Goal: Information Seeking & Learning: Learn about a topic

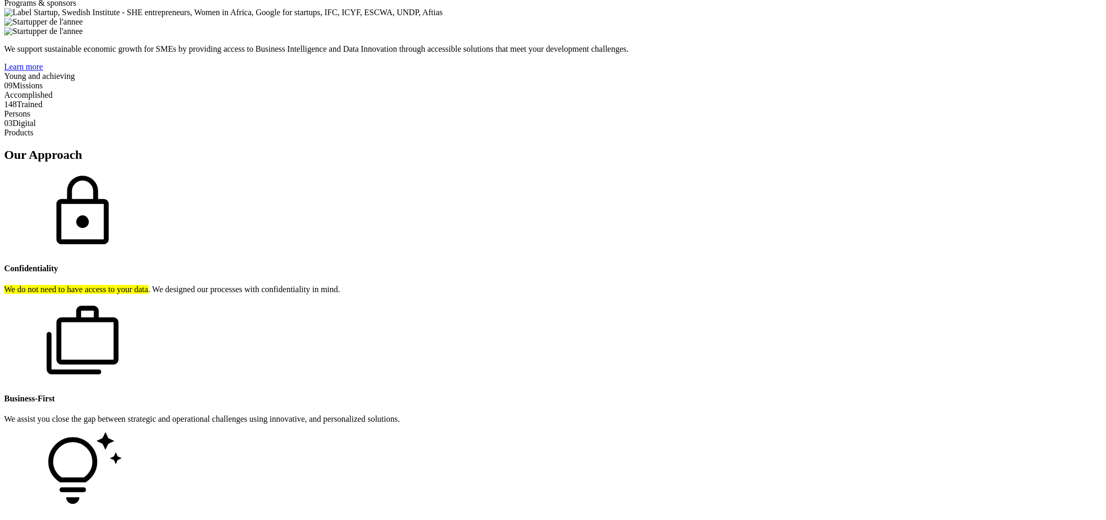
scroll to position [929, 0]
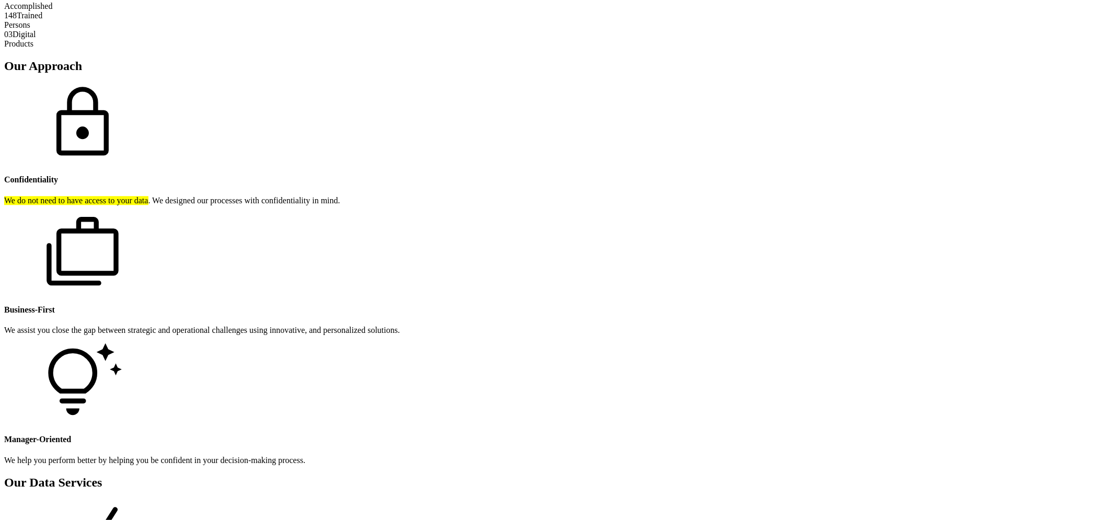
scroll to position [1088, 0]
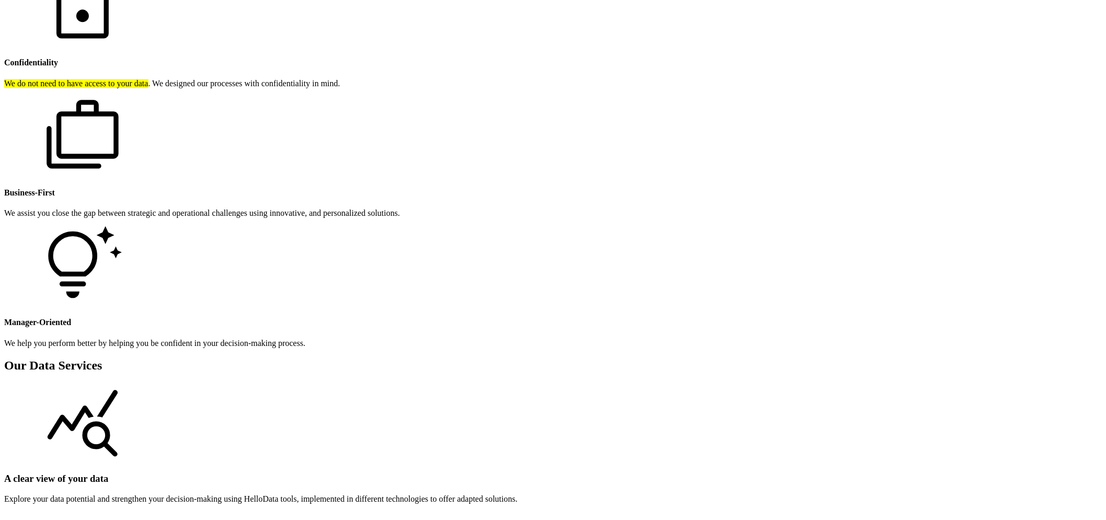
drag, startPoint x: 681, startPoint y: 18, endPoint x: 685, endPoint y: 22, distance: 5.6
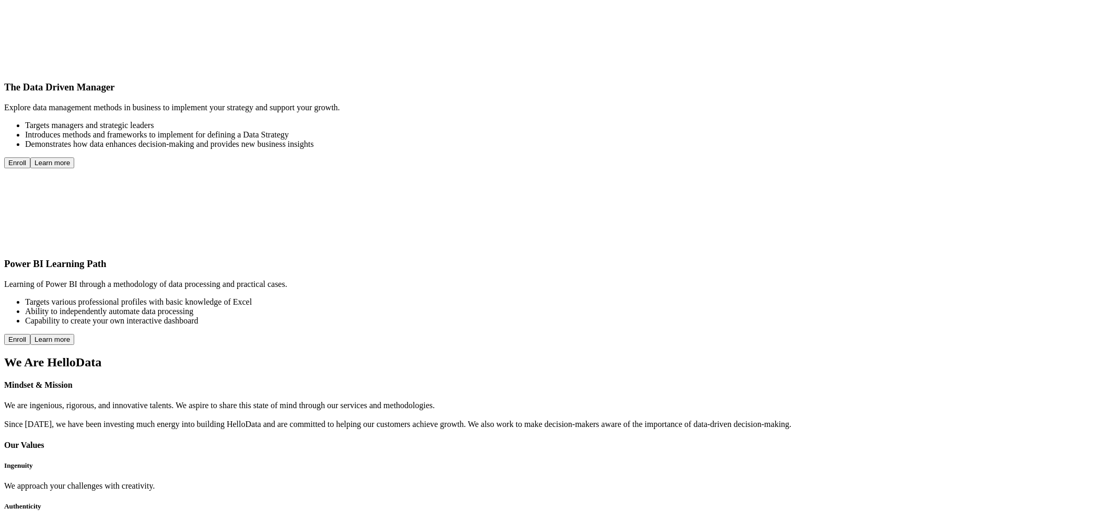
scroll to position [2938, 0]
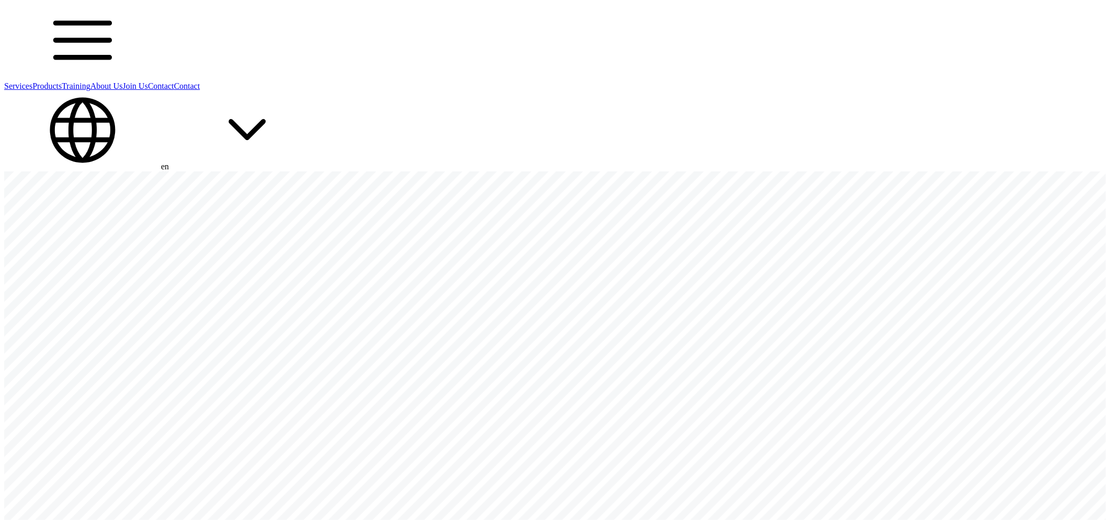
scroll to position [0, 0]
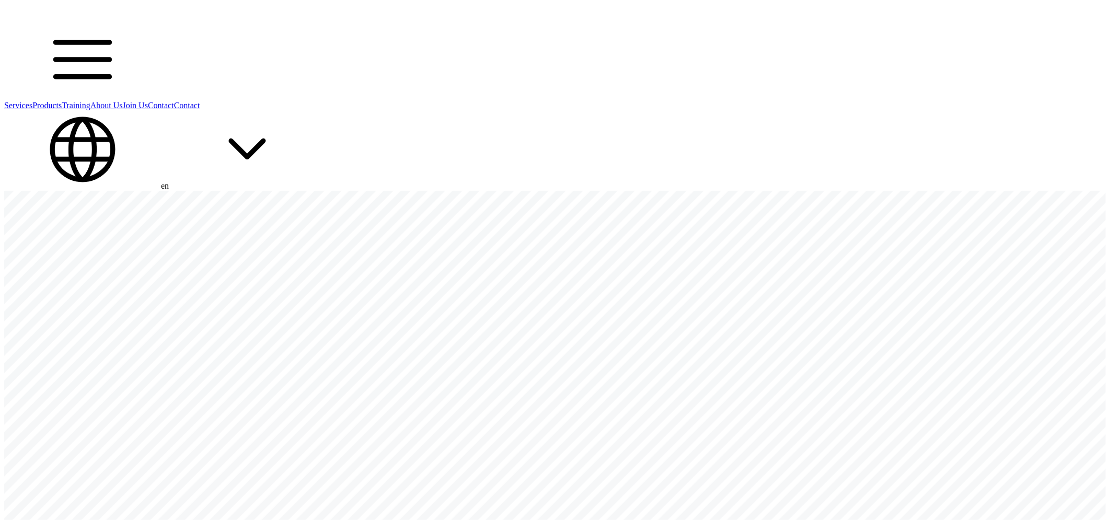
click at [62, 101] on link "Products" at bounding box center [46, 105] width 29 height 9
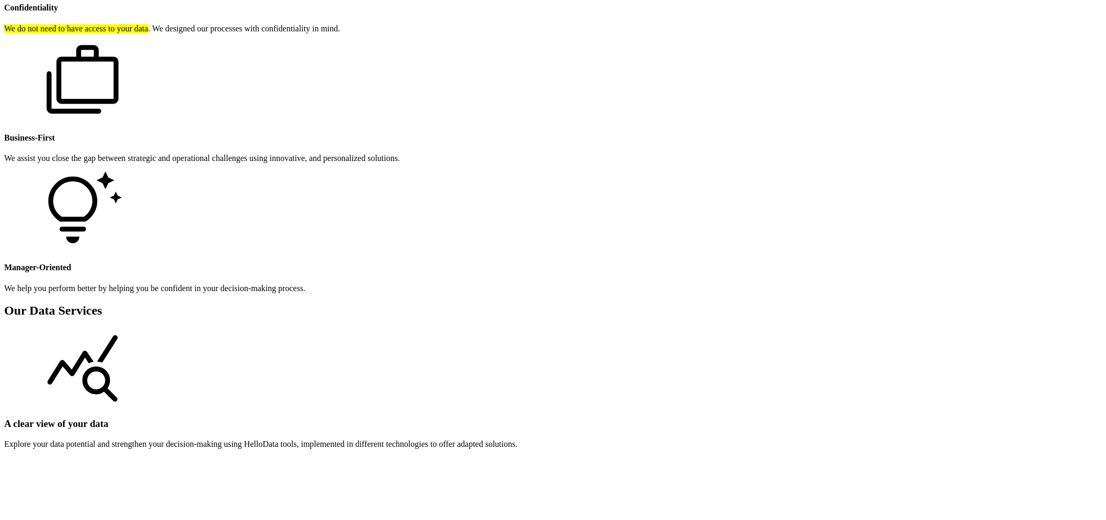
scroll to position [1027, 0]
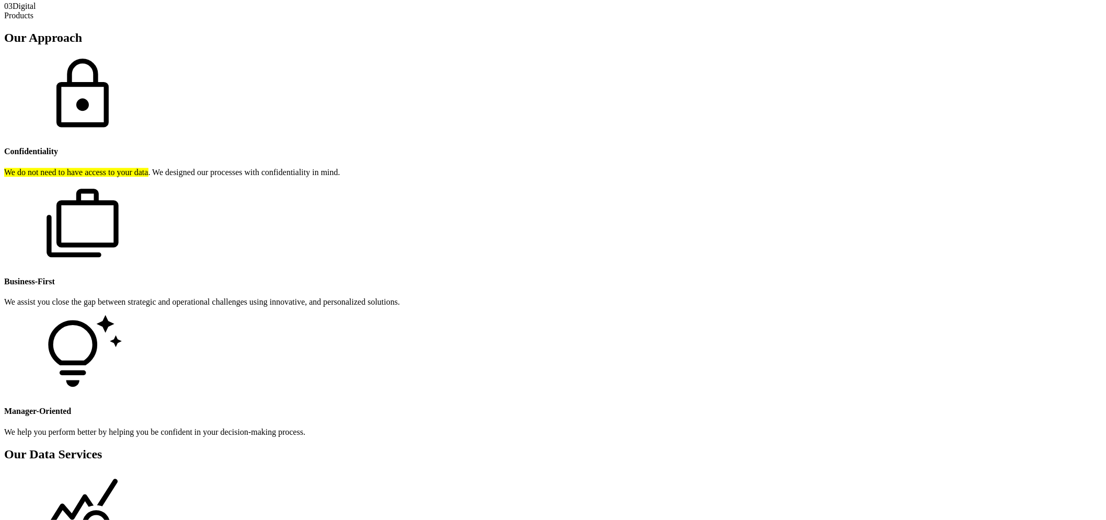
scroll to position [883, 0]
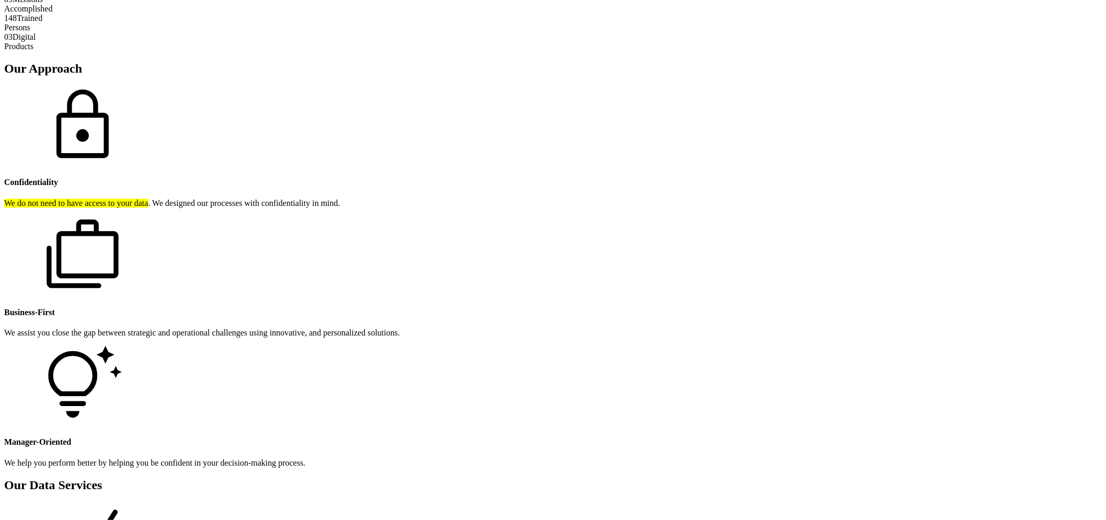
scroll to position [1045, 0]
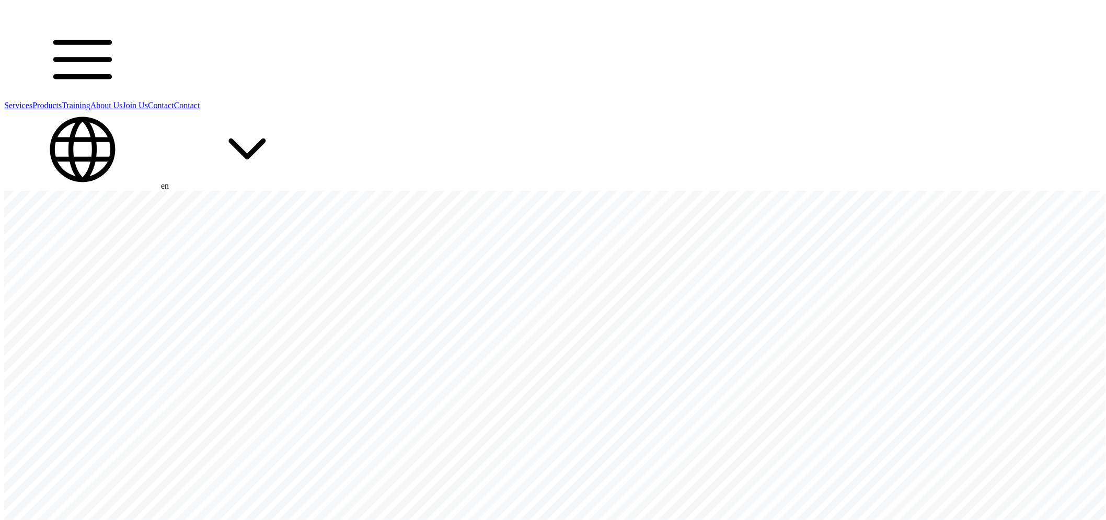
click at [93, 18] on icon "HelloData" at bounding box center [48, 11] width 89 height 14
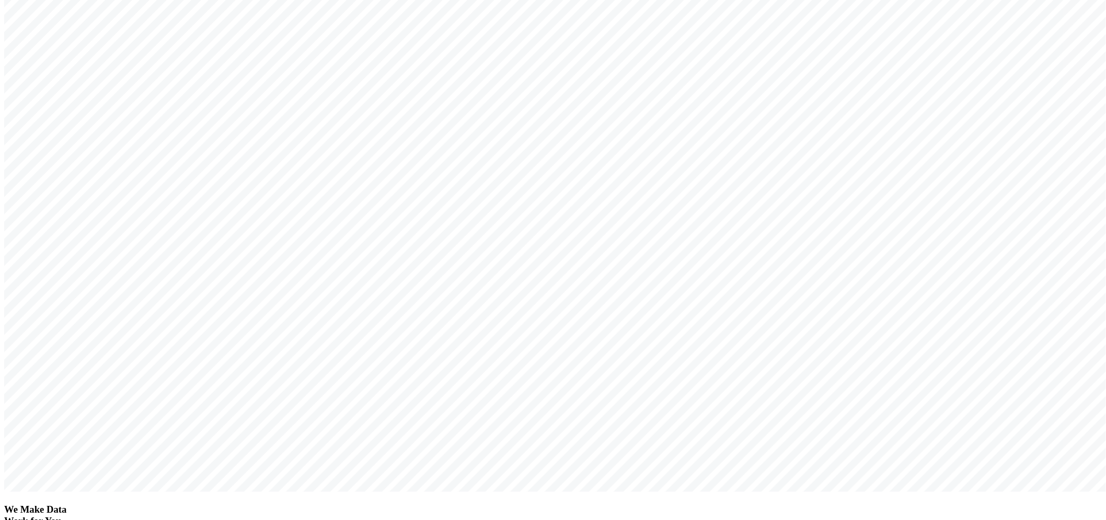
scroll to position [232, 0]
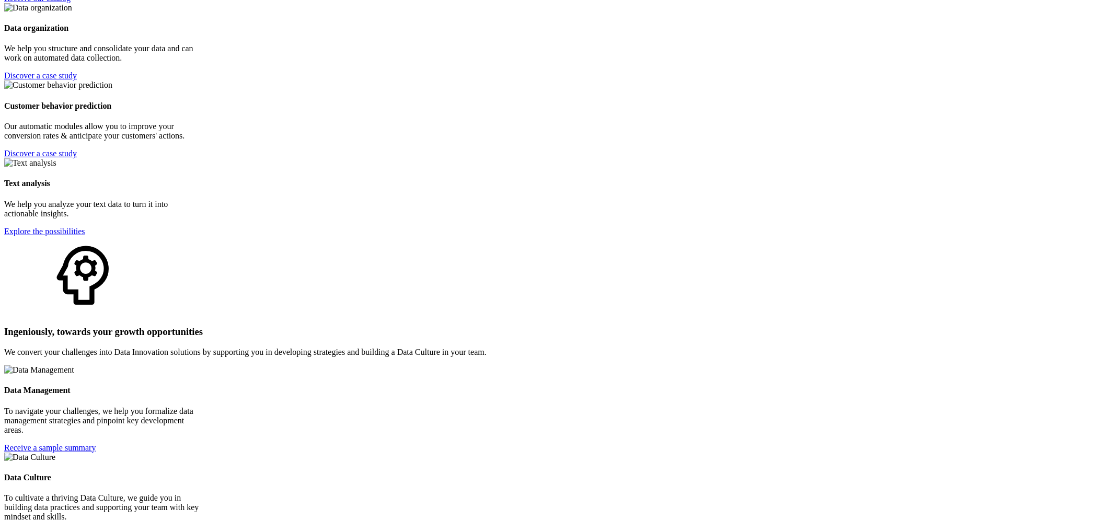
scroll to position [1723, 0]
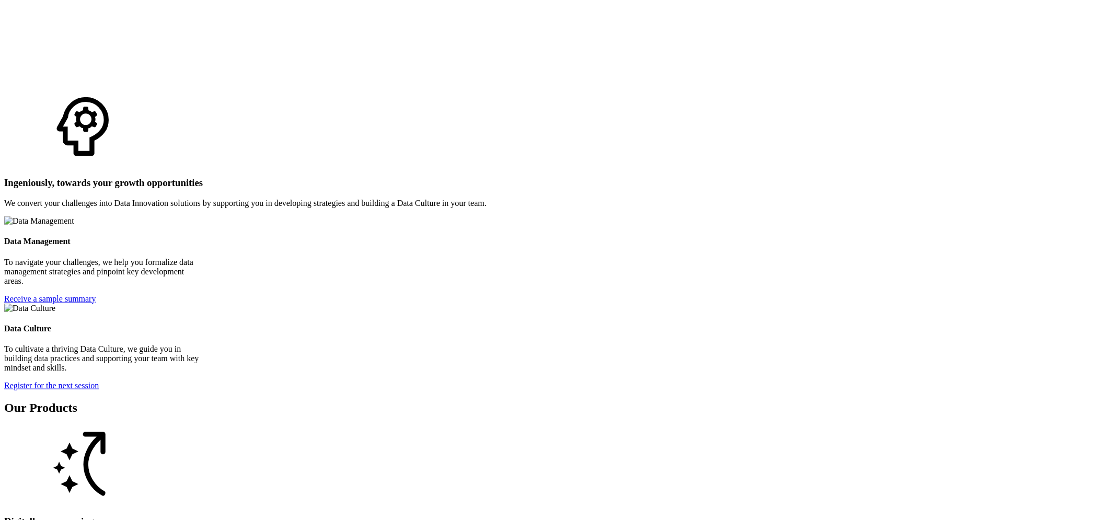
scroll to position [2072, 0]
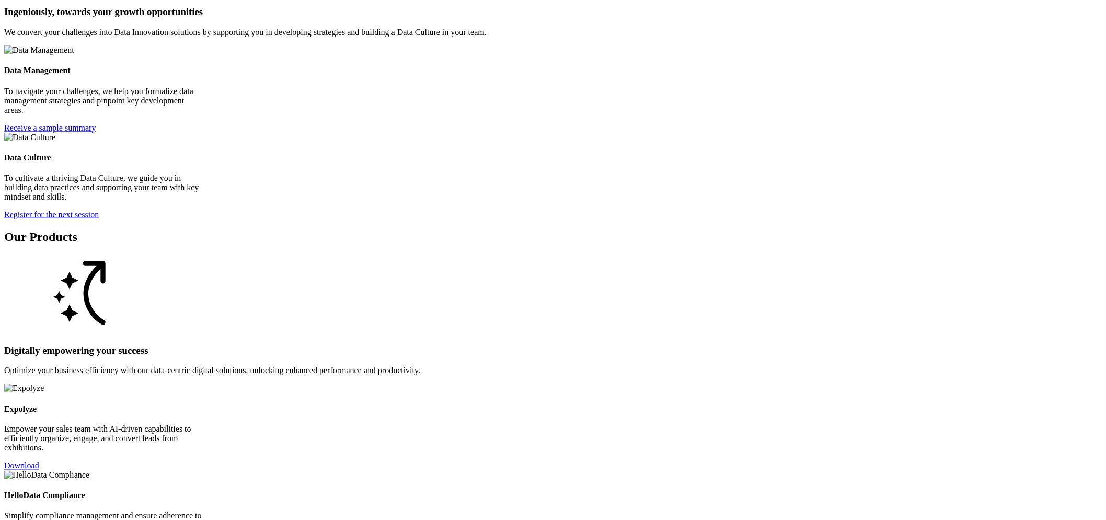
drag, startPoint x: 1048, startPoint y: 213, endPoint x: 1041, endPoint y: 343, distance: 130.3
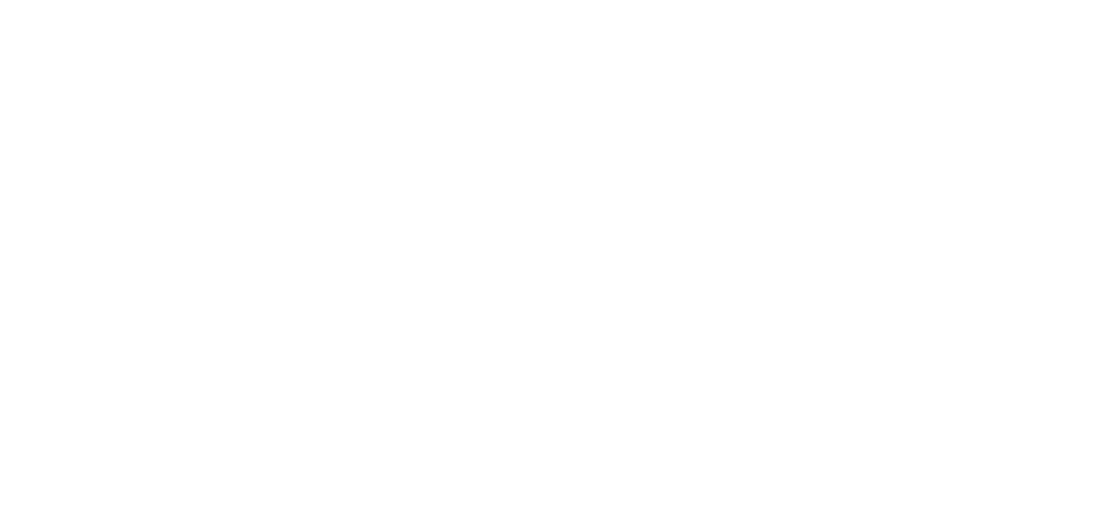
scroll to position [3600, 0]
drag, startPoint x: 500, startPoint y: 414, endPoint x: 510, endPoint y: 411, distance: 10.1
drag, startPoint x: 515, startPoint y: 409, endPoint x: 542, endPoint y: 411, distance: 27.3
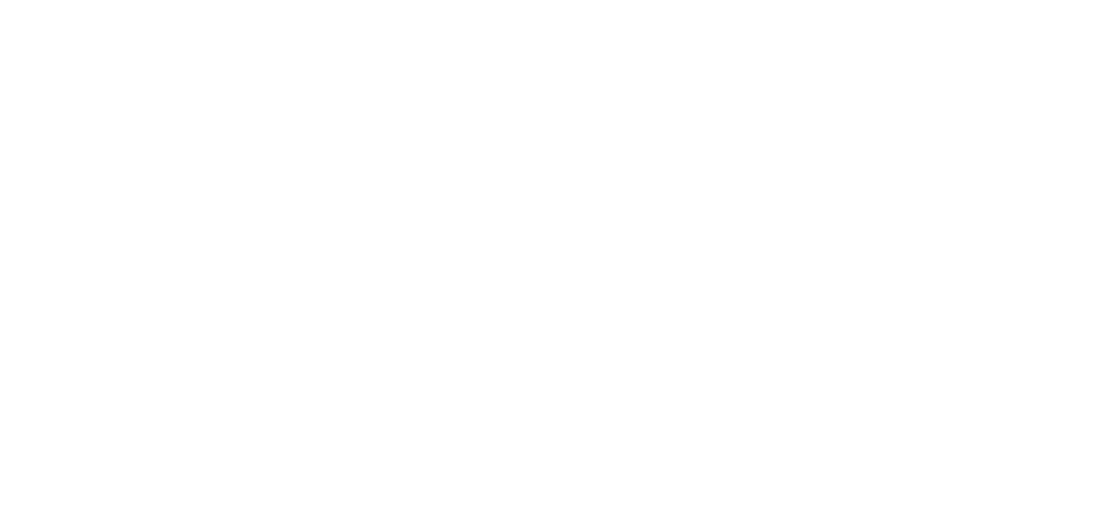
drag, startPoint x: 473, startPoint y: 258, endPoint x: 912, endPoint y: 319, distance: 443.3
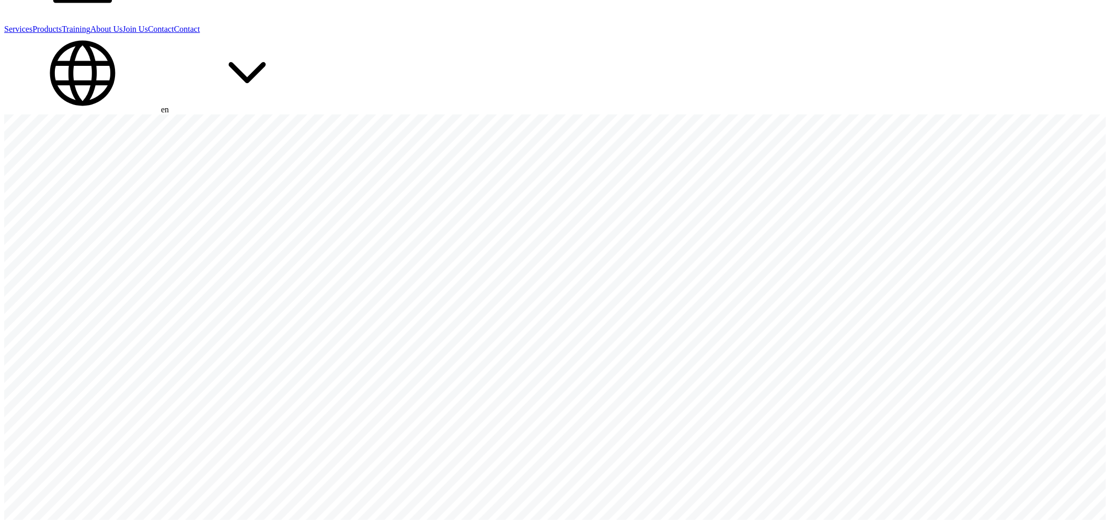
scroll to position [0, 0]
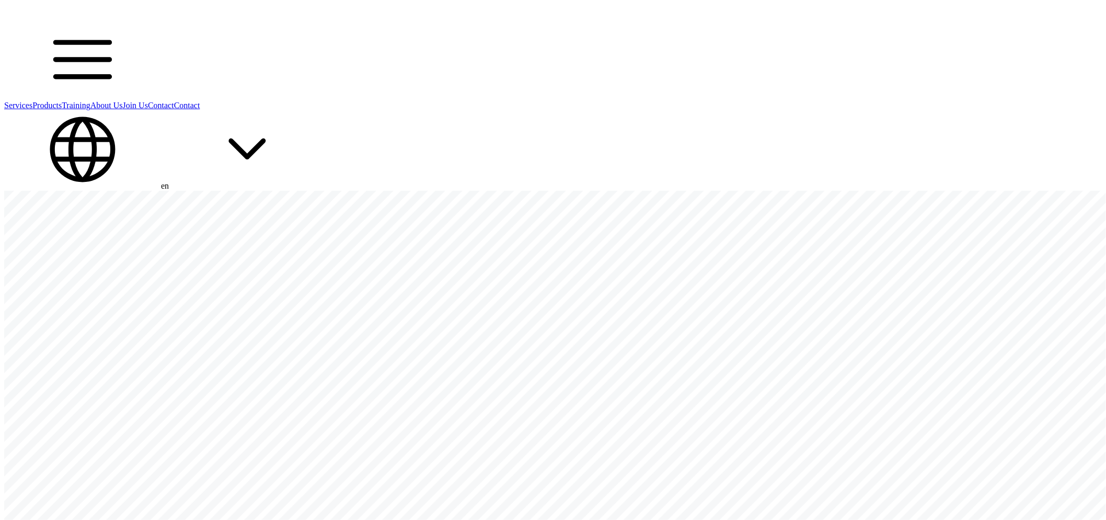
click at [676, 101] on div "Services Products Training About Us Join Us Contact Contact en" at bounding box center [552, 146] width 1097 height 90
click at [123, 101] on link "About Us" at bounding box center [106, 105] width 32 height 9
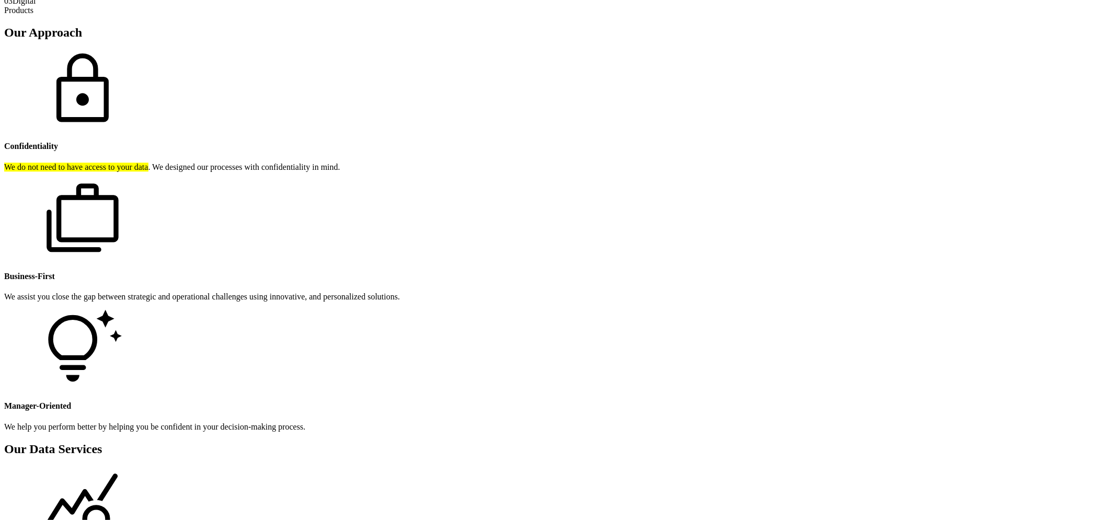
scroll to position [1002, 0]
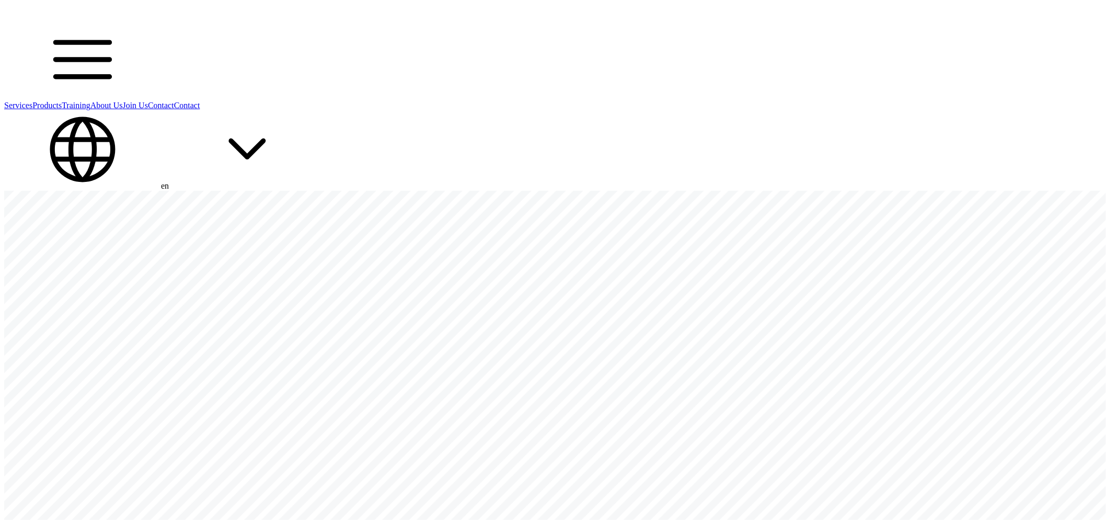
scroll to position [0, 8]
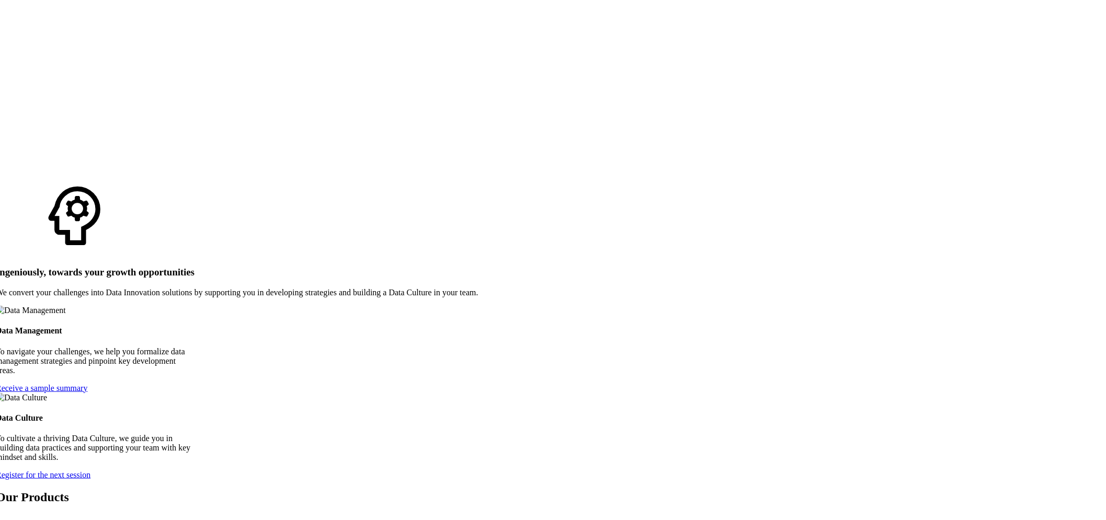
scroll to position [4815, 8]
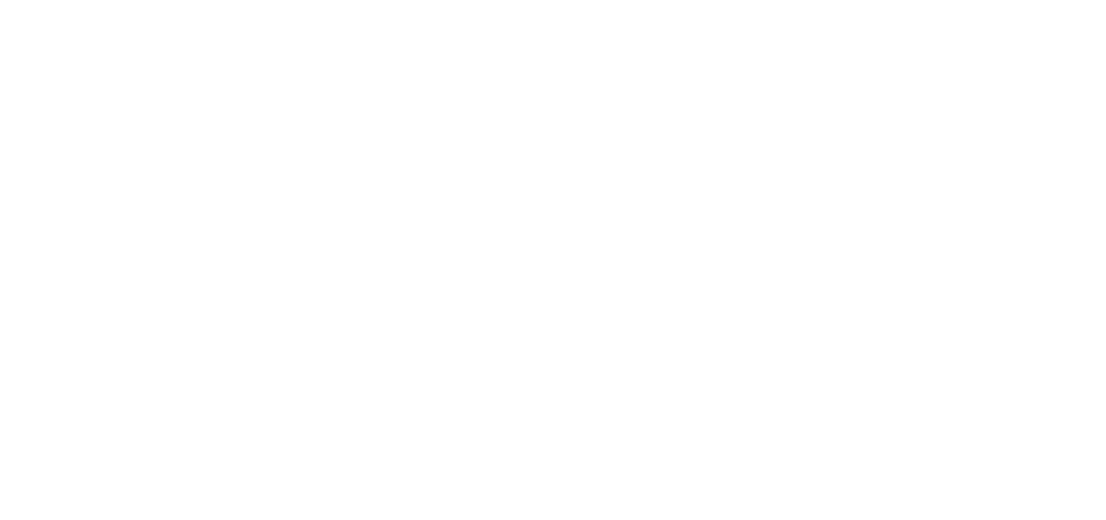
drag, startPoint x: 314, startPoint y: 499, endPoint x: 416, endPoint y: 504, distance: 102.0
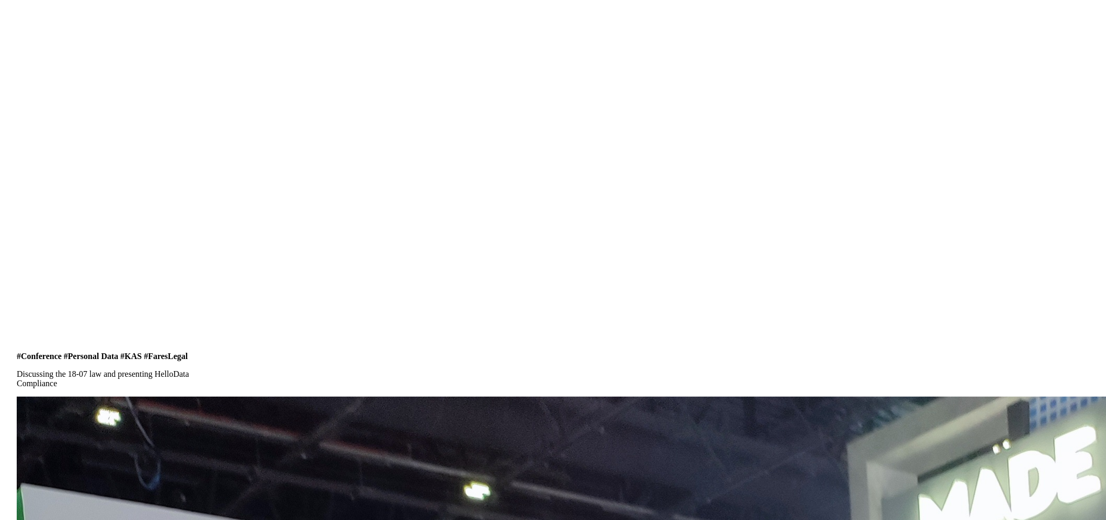
copy div "Business Innovative Solutions"
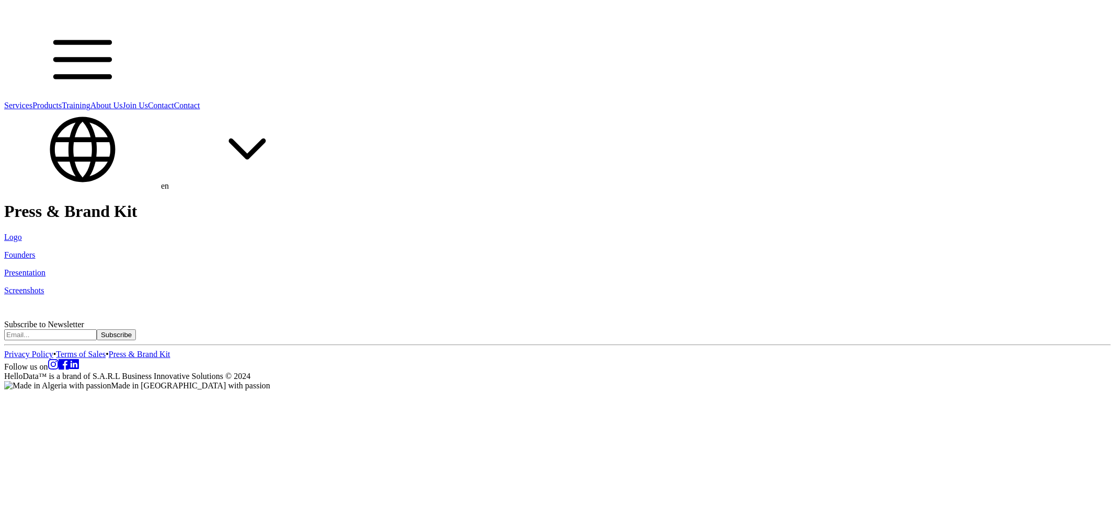
click at [36, 250] on link "Founders" at bounding box center [19, 254] width 31 height 9
click at [45, 268] on link "Presentation" at bounding box center [24, 272] width 41 height 9
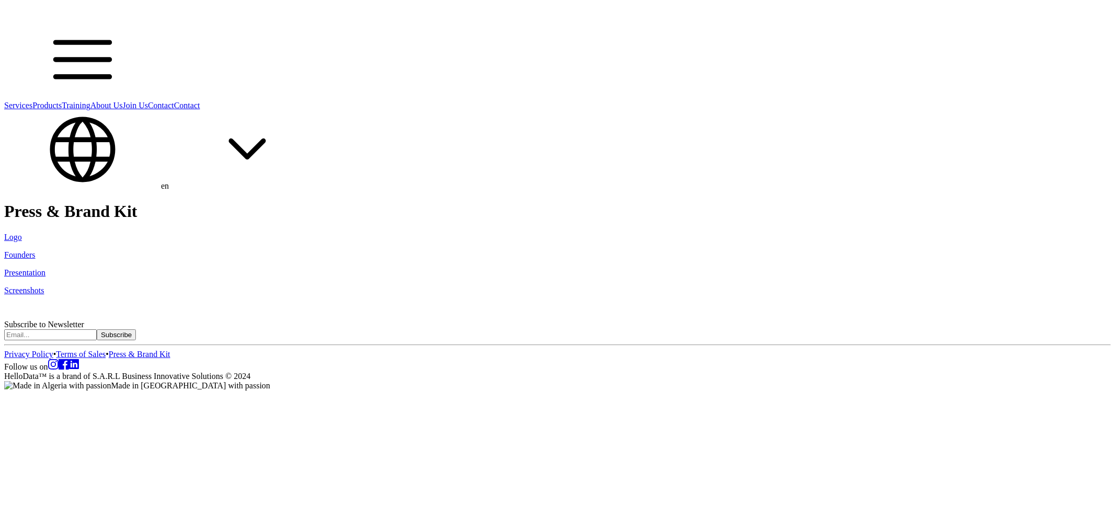
click at [44, 286] on link "Screenshots" at bounding box center [24, 290] width 40 height 9
click at [22, 233] on link "Logo" at bounding box center [13, 237] width 18 height 9
click at [53, 358] on link "Privacy Policy" at bounding box center [28, 354] width 49 height 9
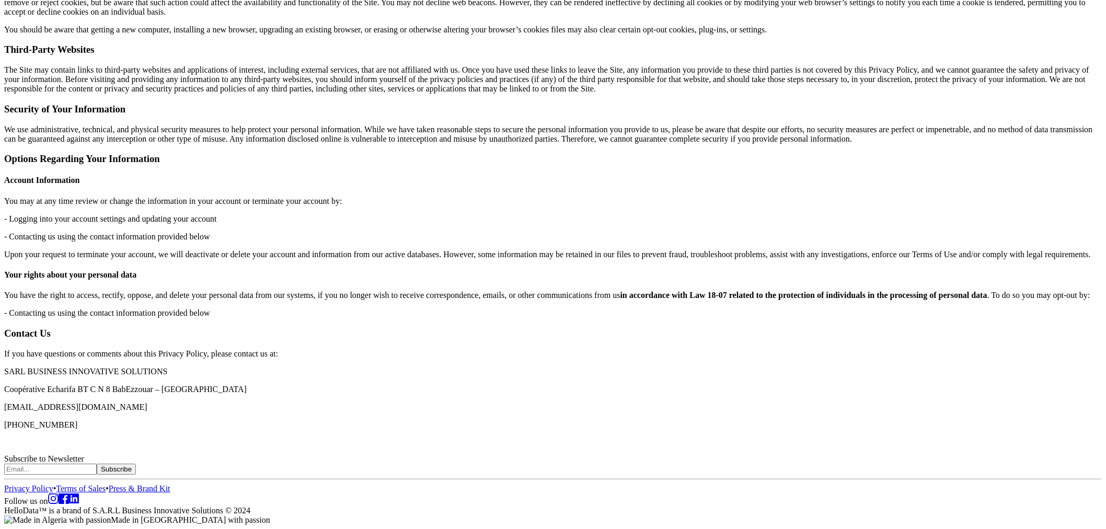
scroll to position [3243, 0]
click at [416, 420] on p "+213 793 378 283" at bounding box center [552, 424] width 1097 height 9
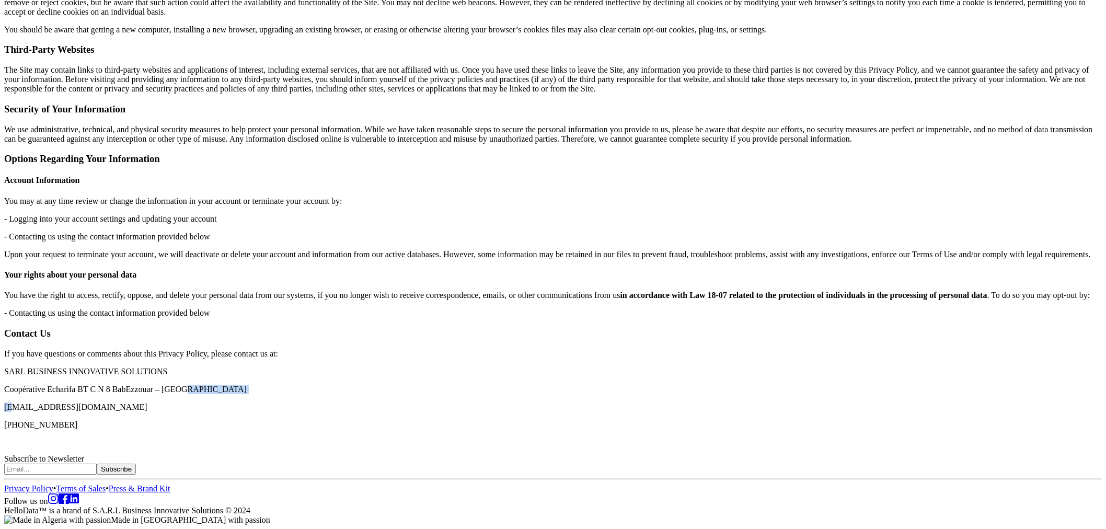
drag, startPoint x: 330, startPoint y: 262, endPoint x: 593, endPoint y: 261, distance: 262.3
click at [554, 385] on p "Coopérative Echarifa BT C N 8 BabEzzouar – Alger" at bounding box center [552, 389] width 1097 height 9
click at [170, 484] on link "Press & Brand Kit" at bounding box center [140, 488] width 62 height 9
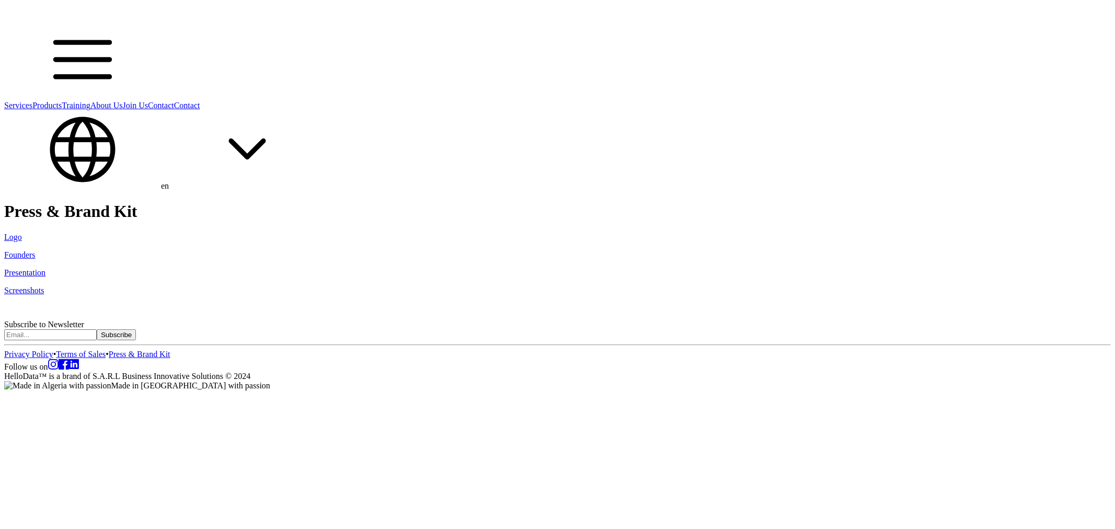
click at [106, 358] on link "Terms of Sales" at bounding box center [81, 354] width 50 height 9
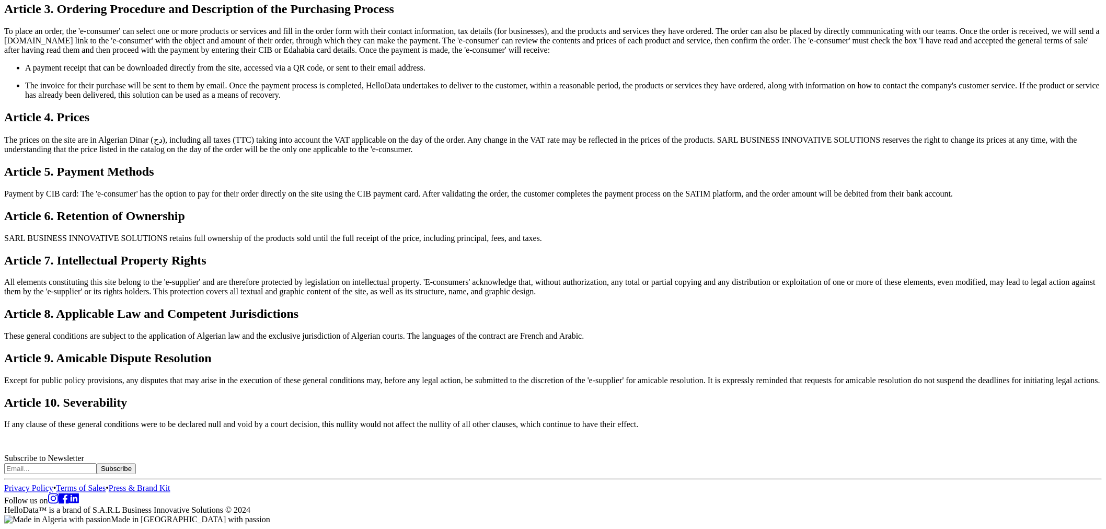
scroll to position [1402, 0]
click at [59, 493] on icon at bounding box center [53, 498] width 10 height 10
